Goal: Information Seeking & Learning: Compare options

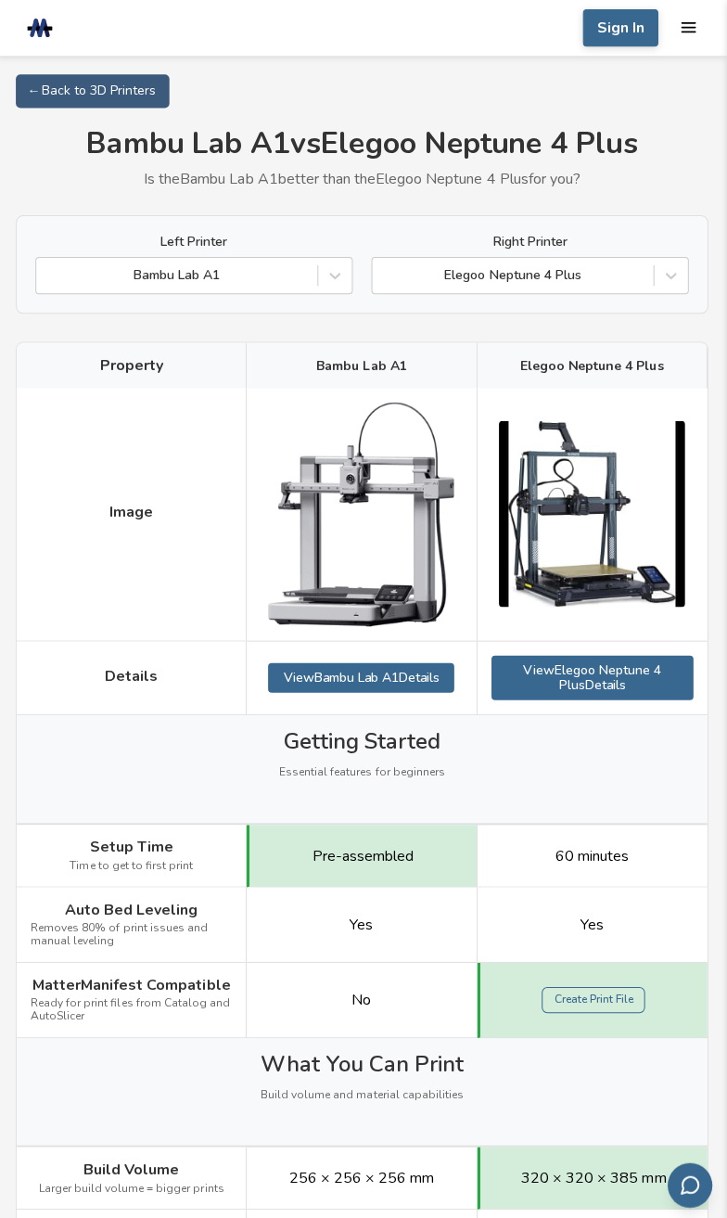
click at [694, 341] on div "Elegoo Neptune 4 Plus" at bounding box center [593, 363] width 229 height 45
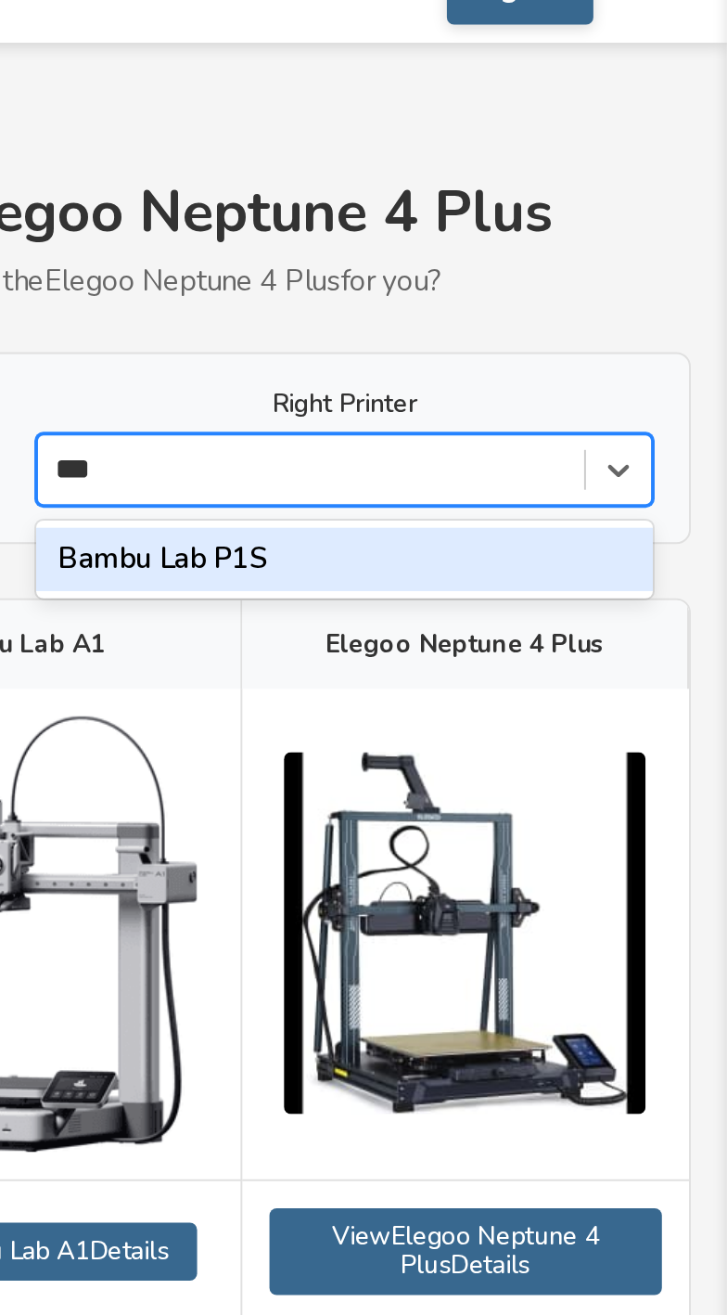
click at [524, 304] on div "Bambu Lab P1S" at bounding box center [531, 320] width 316 height 32
type input "***"
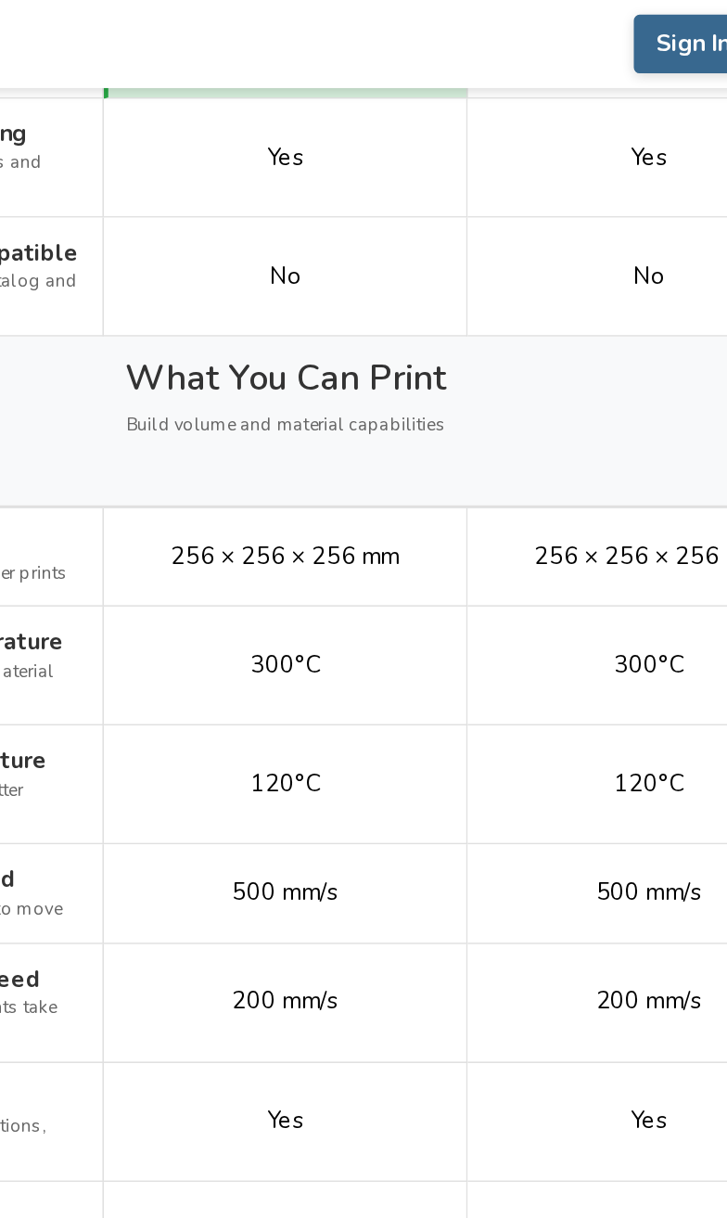
scroll to position [804, 0]
